Goal: Find specific page/section: Find specific page/section

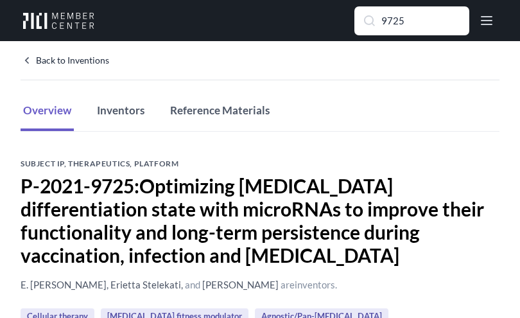
drag, startPoint x: 405, startPoint y: 23, endPoint x: 376, endPoint y: 22, distance: 28.9
click at [376, 22] on input "9725" at bounding box center [412, 21] width 114 height 28
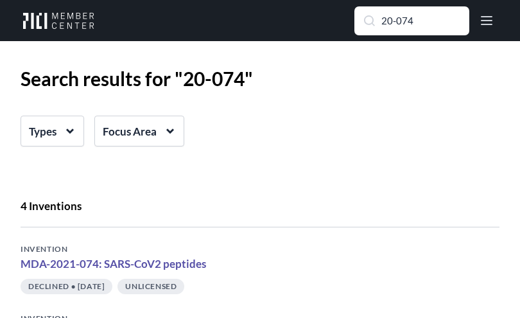
drag, startPoint x: 395, startPoint y: 21, endPoint x: 435, endPoint y: 30, distance: 40.8
click at [435, 30] on input "20-074" at bounding box center [412, 21] width 114 height 28
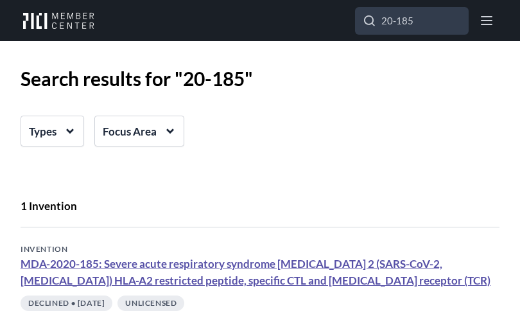
click at [180, 267] on link "MDA-2020-185: Severe acute respiratory syndrome [MEDICAL_DATA] 2 (SARS-CoV-2, […" at bounding box center [256, 272] width 470 height 30
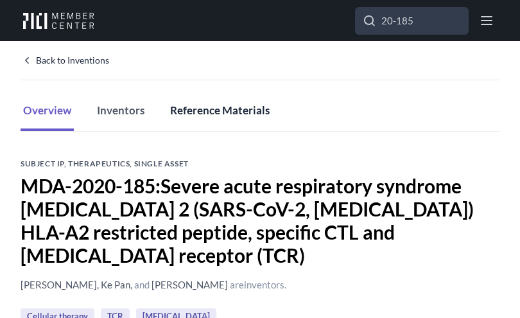
click at [182, 114] on button "Reference Materials" at bounding box center [219, 111] width 105 height 39
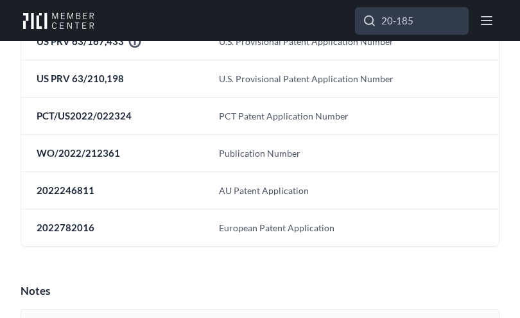
scroll to position [291, 0]
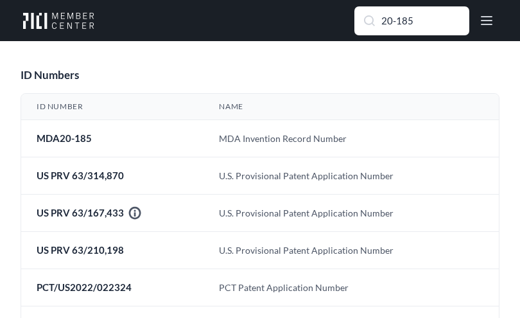
drag, startPoint x: 411, startPoint y: 23, endPoint x: 382, endPoint y: 13, distance: 30.6
click at [382, 13] on input "20-185" at bounding box center [412, 21] width 114 height 28
type input "22-002"
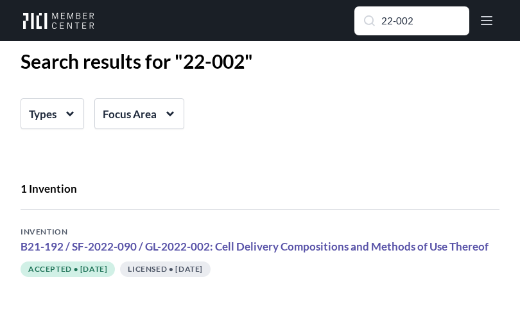
scroll to position [17, 0]
